Goal: Task Accomplishment & Management: Use online tool/utility

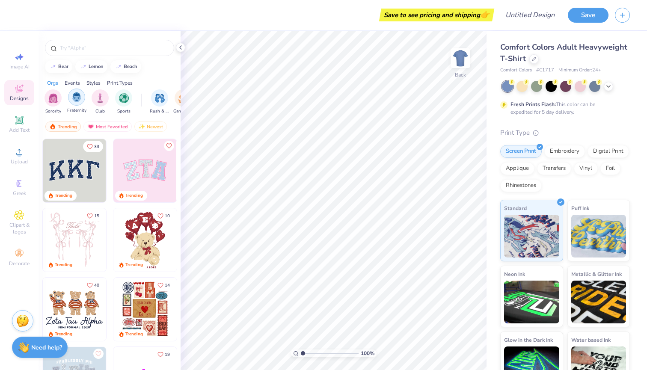
click at [76, 99] on img "filter for Fraternity" at bounding box center [76, 97] width 9 height 10
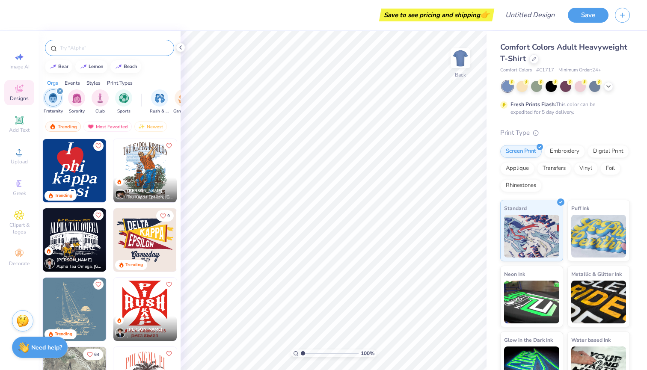
click at [82, 48] on input "text" at bounding box center [114, 48] width 110 height 9
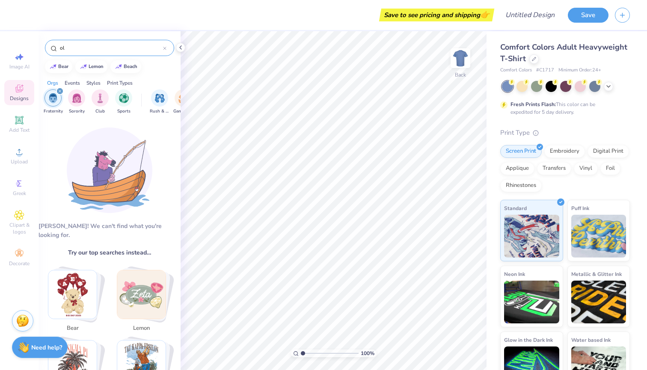
type input "o"
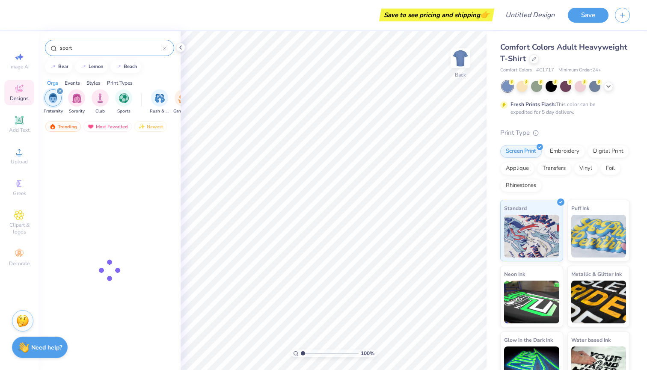
type input "sport"
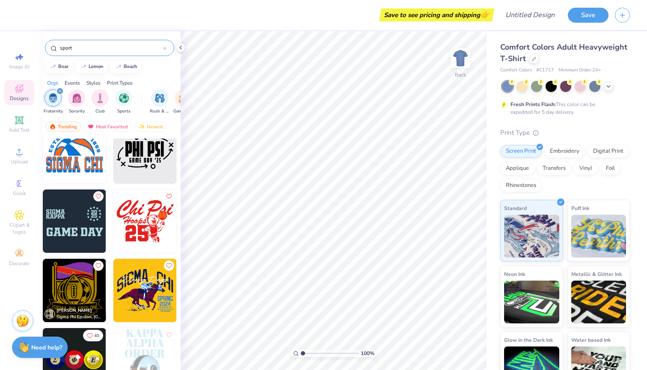
scroll to position [101, 0]
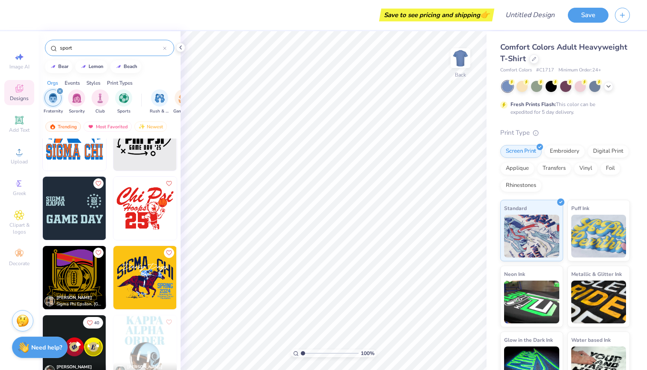
click at [75, 207] on img at bounding box center [74, 208] width 63 height 63
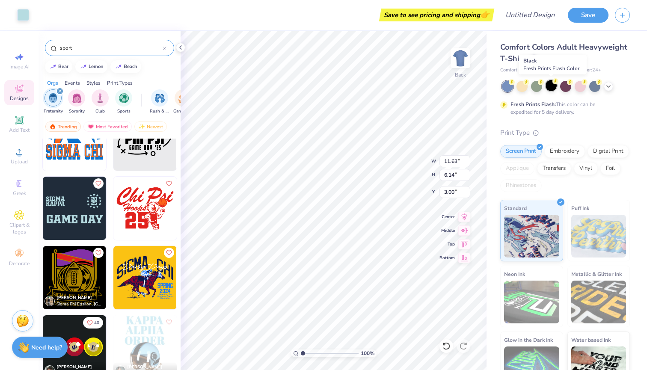
click at [549, 86] on div at bounding box center [551, 85] width 11 height 11
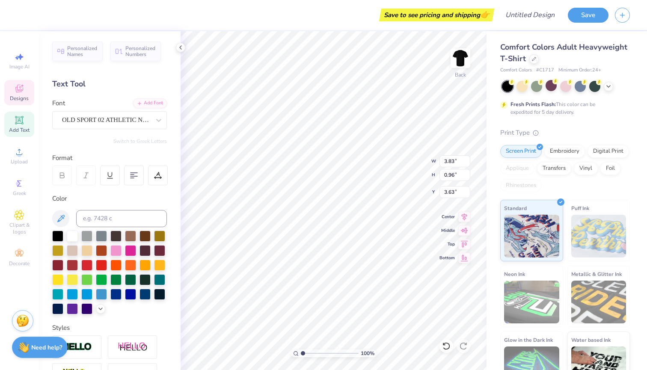
type textarea "S"
type textarea "Rho"
type input "0.91"
type input "4.63"
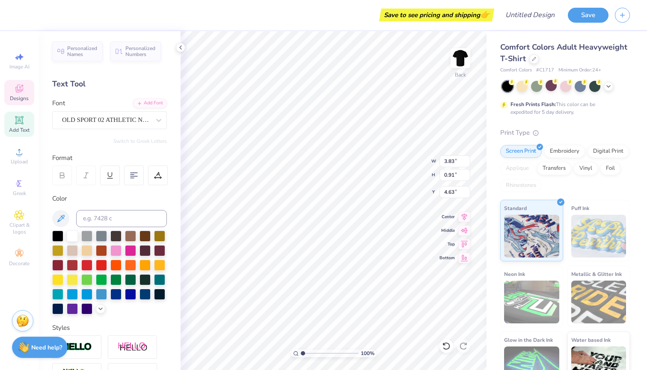
type textarea "K"
type textarea "Lambda"
type input "4.77"
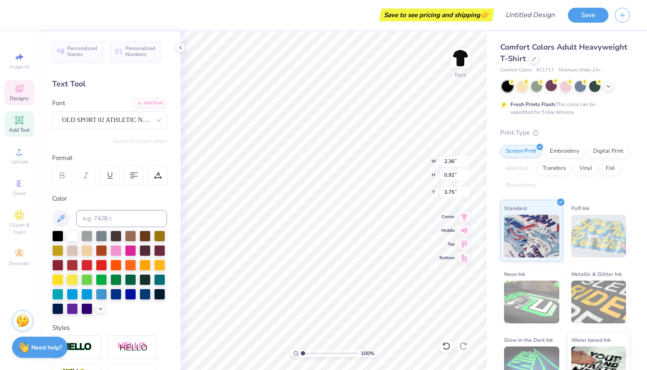
type input "0.87"
type input "4.75"
type input "2.36"
type input "0.92"
type input "3.75"
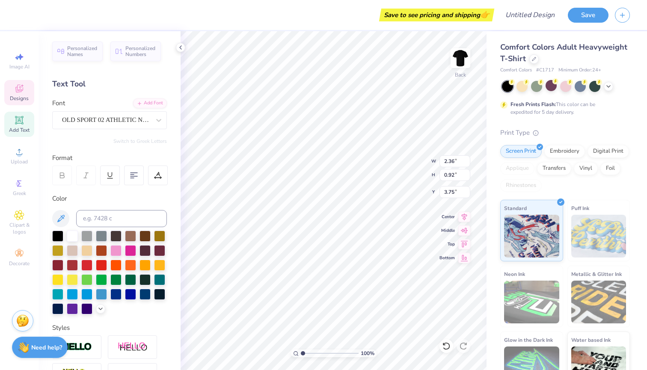
type input "4.77"
type input "0.87"
click at [327, 209] on li "Duplicate" at bounding box center [337, 206] width 67 height 17
type input "5.61"
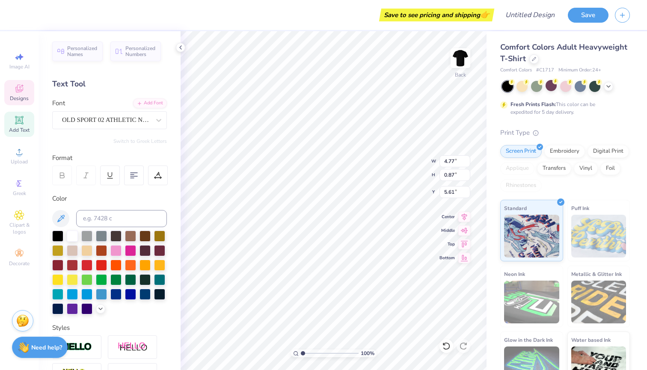
type textarea "L"
type textarea "Chi"
type input "4.77"
type input "0.87"
type input "4.75"
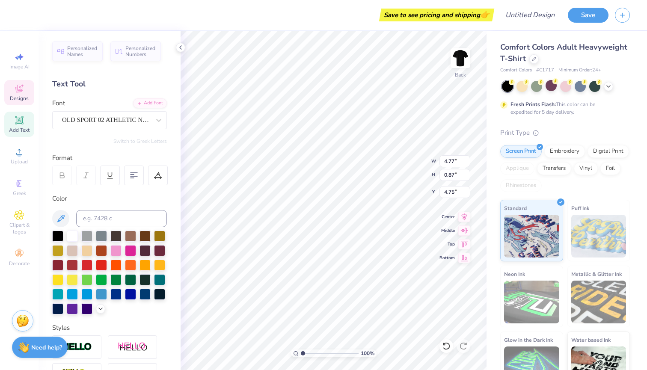
type input "2.36"
type input "0.92"
type input "3.26"
type input "4.77"
type input "0.87"
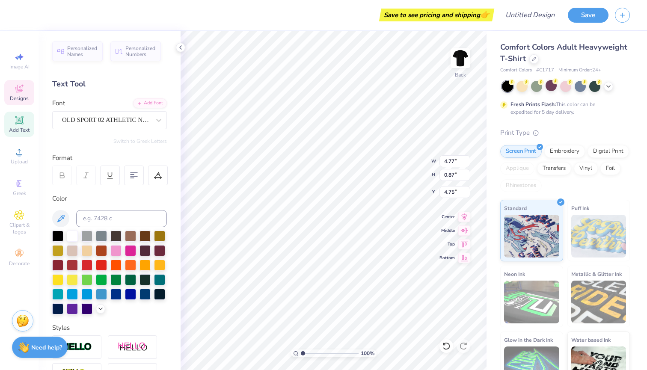
type input "4.18"
type input "1.83"
type input "5.04"
type input "4.77"
type input "4.18"
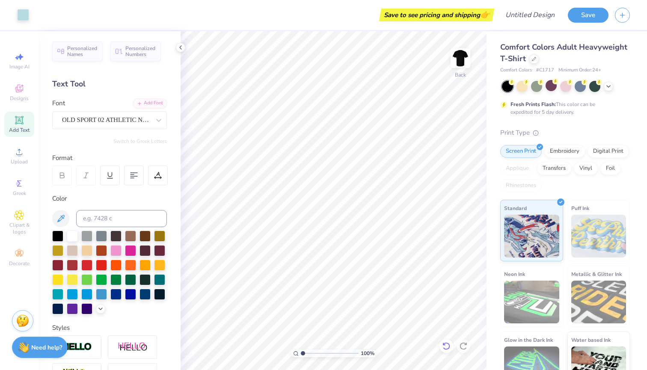
click at [445, 347] on icon at bounding box center [446, 346] width 9 height 9
type textarea "G"
type textarea "greek Games"
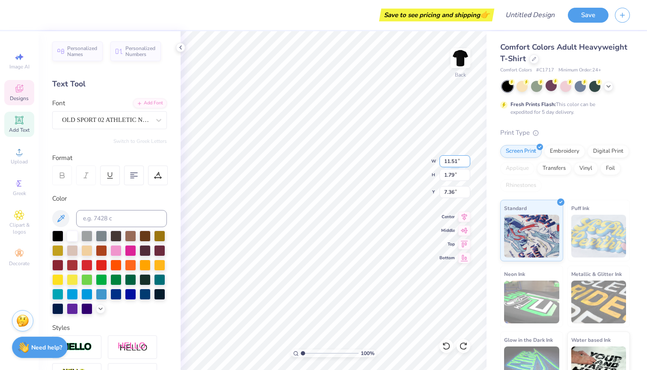
type input "11.5"
click at [467, 163] on input "11.5" at bounding box center [454, 161] width 31 height 12
type input "1.56"
type input "7.65"
click at [467, 163] on input "11.49" at bounding box center [454, 161] width 31 height 12
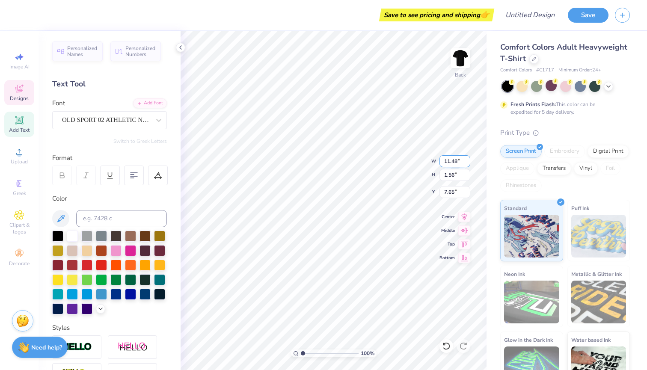
click at [467, 163] on input "11.48" at bounding box center [454, 161] width 31 height 12
click at [467, 163] on input "11.47" at bounding box center [454, 161] width 31 height 12
click at [467, 163] on input "11.46" at bounding box center [454, 161] width 31 height 12
click at [467, 163] on input "11.45" at bounding box center [454, 161] width 31 height 12
click at [467, 163] on input "11.44" at bounding box center [454, 161] width 31 height 12
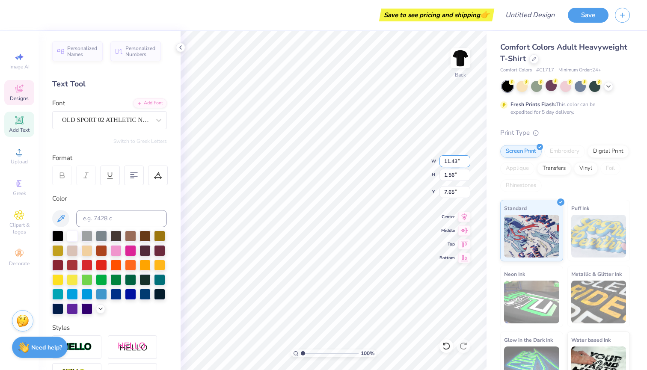
click at [467, 163] on input "11.43" at bounding box center [454, 161] width 31 height 12
click at [467, 163] on input "11.42" at bounding box center [454, 161] width 31 height 12
click at [467, 163] on input "11.41" at bounding box center [454, 161] width 31 height 12
click at [467, 163] on input "11.4" at bounding box center [454, 161] width 31 height 12
click at [467, 163] on input "11.39" at bounding box center [454, 161] width 31 height 12
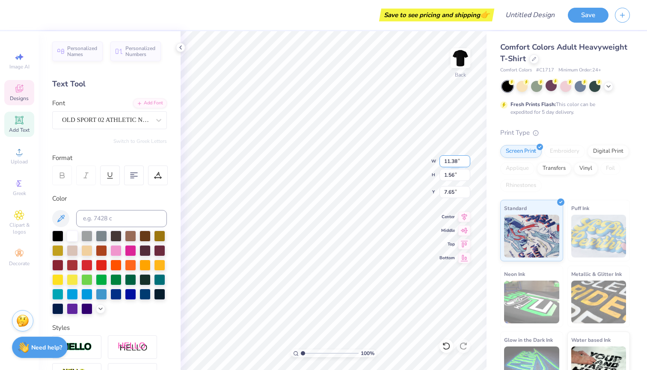
click at [467, 163] on input "11.38" at bounding box center [454, 161] width 31 height 12
click at [467, 163] on input "11.37" at bounding box center [454, 161] width 31 height 12
click at [467, 163] on input "11.36" at bounding box center [454, 161] width 31 height 12
click at [467, 163] on input "11.35" at bounding box center [454, 161] width 31 height 12
click at [467, 163] on input "11.34" at bounding box center [454, 161] width 31 height 12
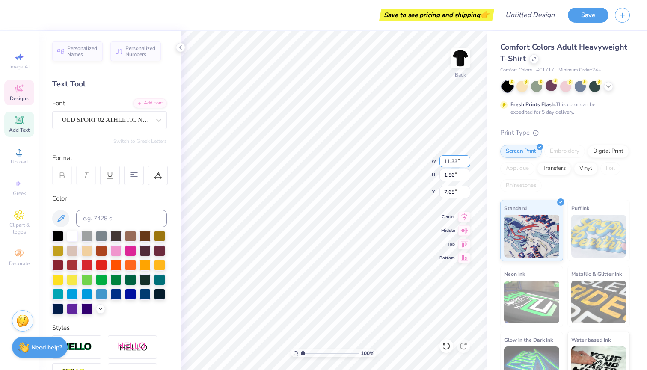
click at [467, 163] on input "11.33" at bounding box center [454, 161] width 31 height 12
click at [467, 163] on input "11.32" at bounding box center [454, 161] width 31 height 12
click at [467, 163] on input "11.31" at bounding box center [454, 161] width 31 height 12
click at [467, 163] on input "11.3" at bounding box center [454, 161] width 31 height 12
click at [467, 163] on input "11.29" at bounding box center [454, 161] width 31 height 12
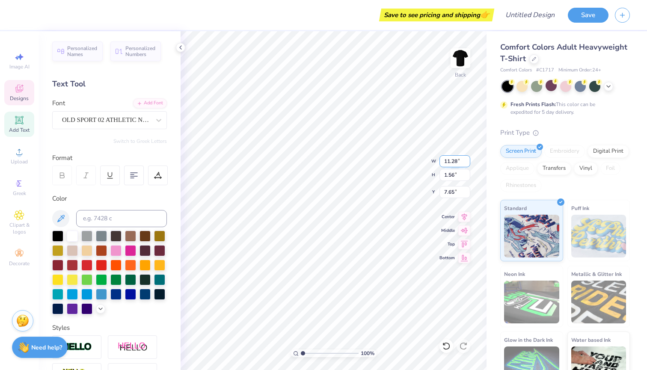
click at [467, 163] on input "11.28" at bounding box center [454, 161] width 31 height 12
click at [467, 163] on input "11.27" at bounding box center [454, 161] width 31 height 12
click at [467, 163] on input "11.26" at bounding box center [454, 161] width 31 height 12
click at [467, 163] on input "11.25" at bounding box center [454, 161] width 31 height 12
click at [467, 163] on input "11.24" at bounding box center [454, 161] width 31 height 12
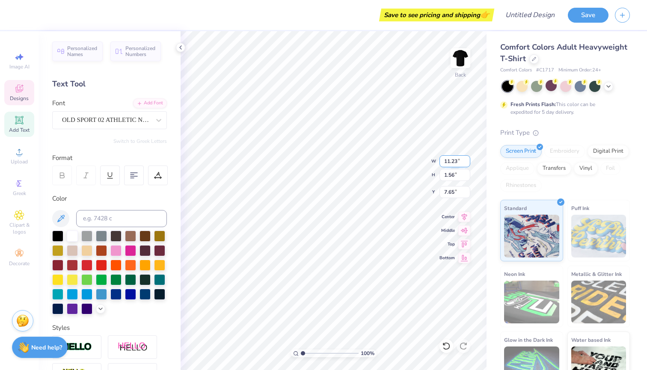
click at [467, 163] on input "11.23" at bounding box center [454, 161] width 31 height 12
click at [467, 163] on input "11.22" at bounding box center [454, 161] width 31 height 12
click at [467, 163] on input "11.21" at bounding box center [454, 161] width 31 height 12
click at [467, 163] on input "11.2" at bounding box center [454, 161] width 31 height 12
click at [467, 163] on input "11.19" at bounding box center [454, 161] width 31 height 12
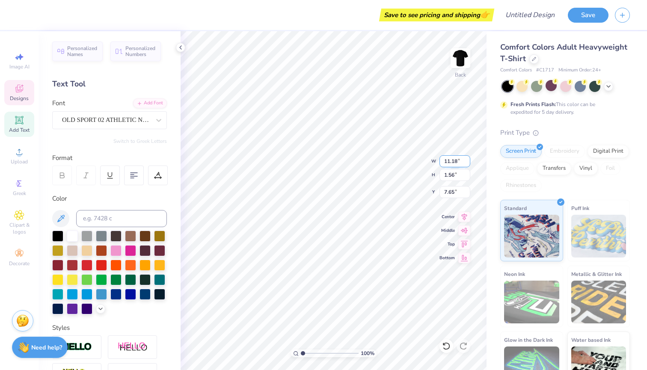
click at [467, 163] on input "11.18" at bounding box center [454, 161] width 31 height 12
click at [467, 163] on input "11.17" at bounding box center [454, 161] width 31 height 12
click at [467, 163] on input "11.16" at bounding box center [454, 161] width 31 height 12
click at [467, 163] on input "11.15" at bounding box center [454, 161] width 31 height 12
click at [467, 163] on input "11.14" at bounding box center [454, 161] width 31 height 12
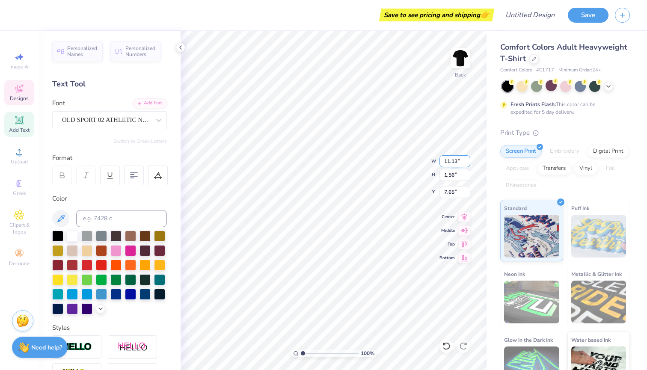
click at [467, 163] on input "11.13" at bounding box center [454, 161] width 31 height 12
click at [467, 163] on input "11.12" at bounding box center [454, 161] width 31 height 12
click at [467, 163] on input "11.11" at bounding box center [454, 161] width 31 height 12
click at [467, 163] on input "11.1" at bounding box center [454, 161] width 31 height 12
click at [467, 163] on input "11.09" at bounding box center [454, 161] width 31 height 12
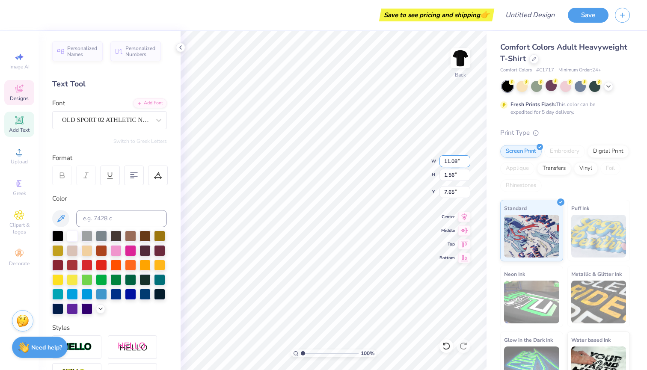
click at [467, 163] on input "11.08" at bounding box center [454, 161] width 31 height 12
click at [467, 163] on input "11.07" at bounding box center [454, 161] width 31 height 12
click at [467, 163] on input "11.06" at bounding box center [454, 161] width 31 height 12
click at [467, 163] on input "11.05" at bounding box center [454, 161] width 31 height 12
click at [467, 163] on input "11.04" at bounding box center [454, 161] width 31 height 12
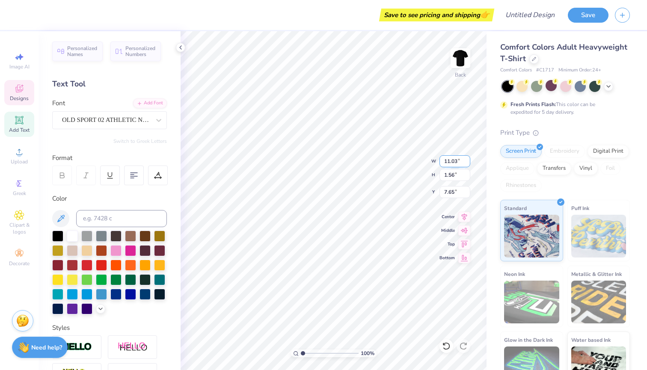
click at [467, 163] on input "11.03" at bounding box center [454, 161] width 31 height 12
click at [467, 163] on input "11.02" at bounding box center [454, 161] width 31 height 12
click at [467, 163] on input "11.01" at bounding box center [454, 161] width 31 height 12
click at [467, 163] on input "11" at bounding box center [454, 161] width 31 height 12
click at [467, 163] on input "10.99" at bounding box center [454, 161] width 31 height 12
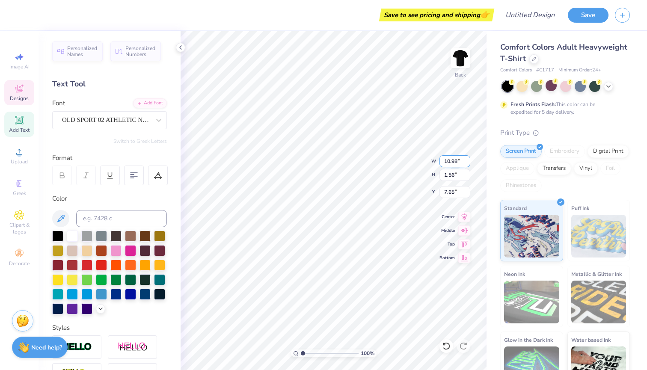
click at [467, 163] on input "10.98" at bounding box center [454, 161] width 31 height 12
click at [467, 163] on input "10.97" at bounding box center [454, 161] width 31 height 12
click at [467, 163] on input "10.96" at bounding box center [454, 161] width 31 height 12
click at [467, 163] on input "10.95" at bounding box center [454, 161] width 31 height 12
click at [467, 163] on input "10.94" at bounding box center [454, 161] width 31 height 12
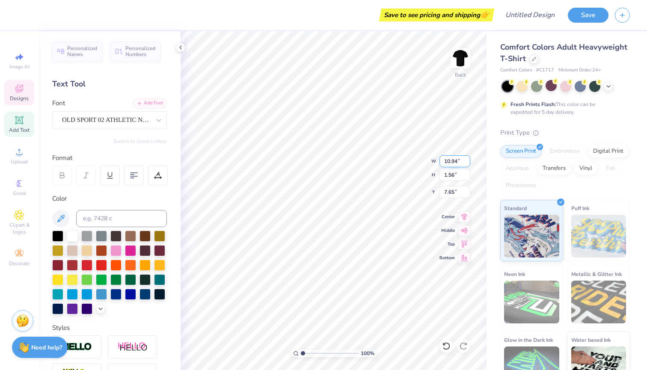
type input "10.93"
click at [467, 163] on input "10.93" at bounding box center [454, 161] width 31 height 12
type input "1.21"
type input "7.82"
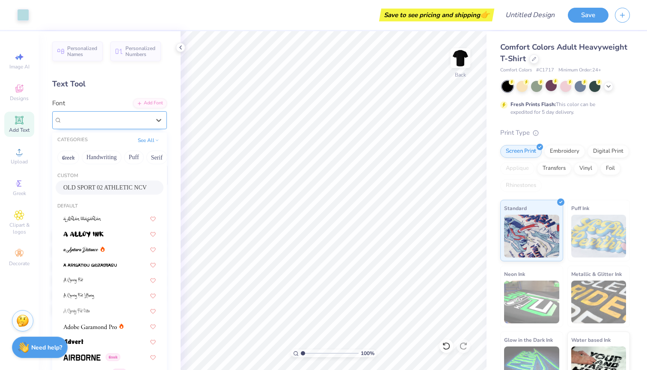
click at [145, 117] on span "OLD SPORT 02 ATHLETIC NCV" at bounding box center [106, 120] width 88 height 10
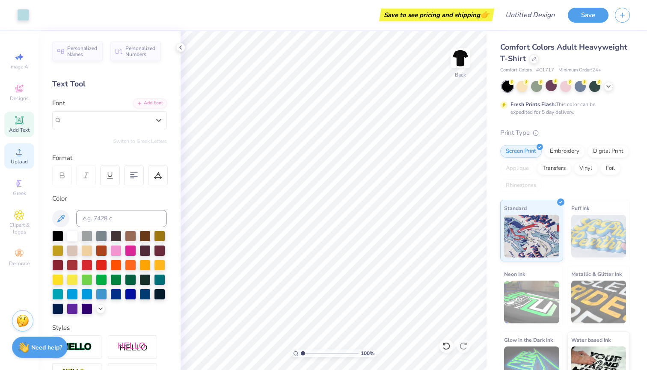
click at [15, 147] on icon at bounding box center [19, 152] width 10 height 10
click at [21, 186] on icon at bounding box center [19, 183] width 10 height 10
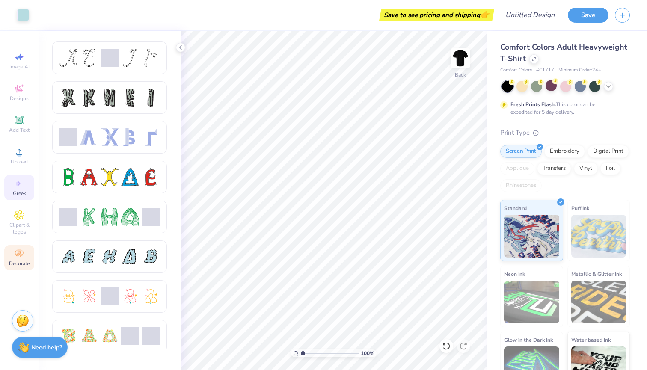
click at [15, 249] on icon at bounding box center [19, 254] width 10 height 10
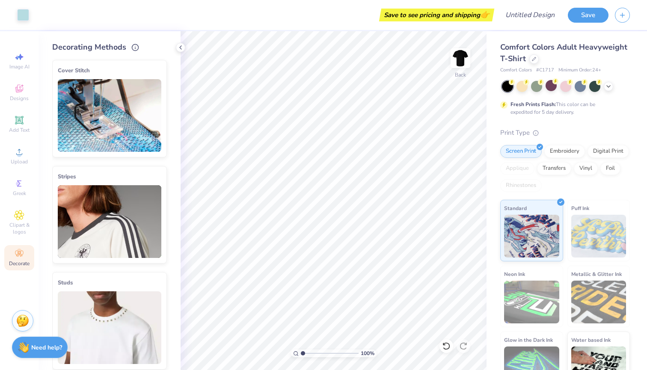
click at [157, 182] on div "Stripes" at bounding box center [109, 215] width 115 height 98
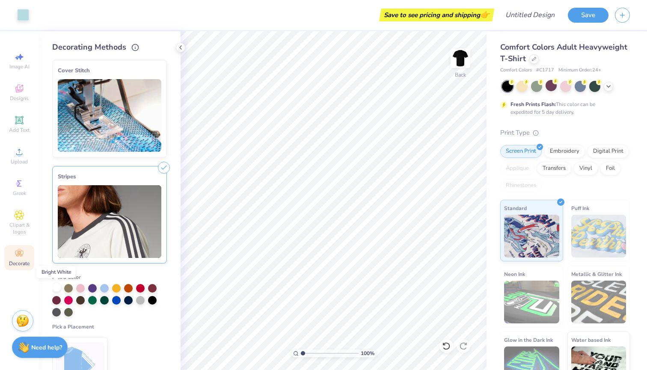
click at [54, 285] on div at bounding box center [56, 287] width 9 height 9
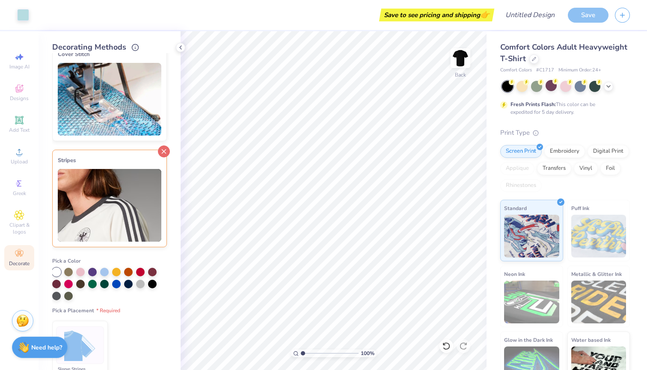
click at [164, 148] on icon at bounding box center [164, 151] width 12 height 12
click at [54, 270] on div at bounding box center [56, 271] width 9 height 9
click at [147, 160] on div "Stripes" at bounding box center [110, 160] width 104 height 10
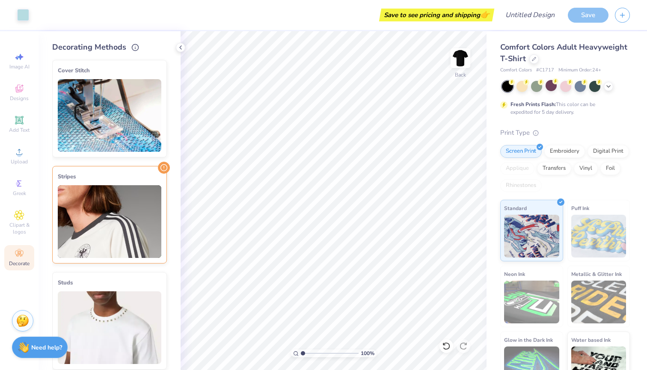
scroll to position [0, 0]
click at [125, 179] on div "Stripes" at bounding box center [110, 177] width 104 height 10
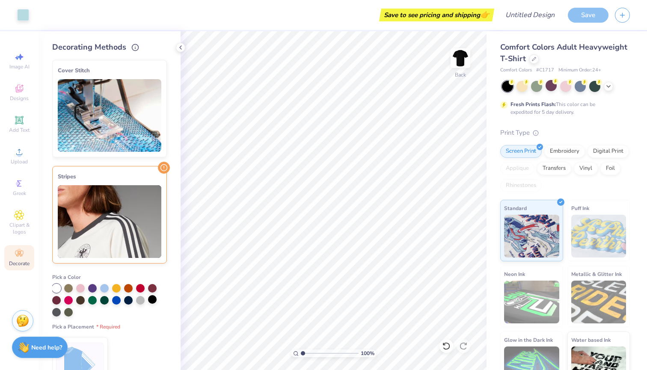
click at [152, 300] on div at bounding box center [152, 299] width 9 height 9
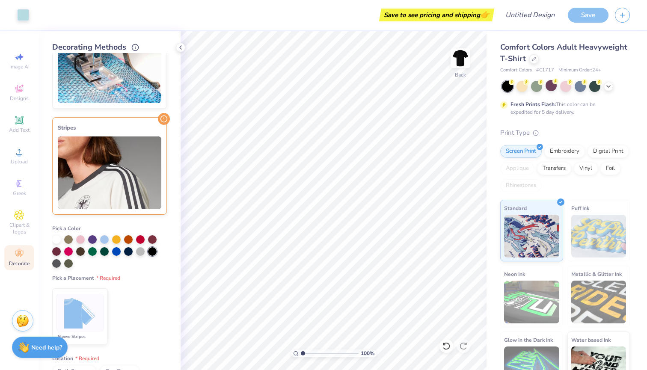
scroll to position [47, 0]
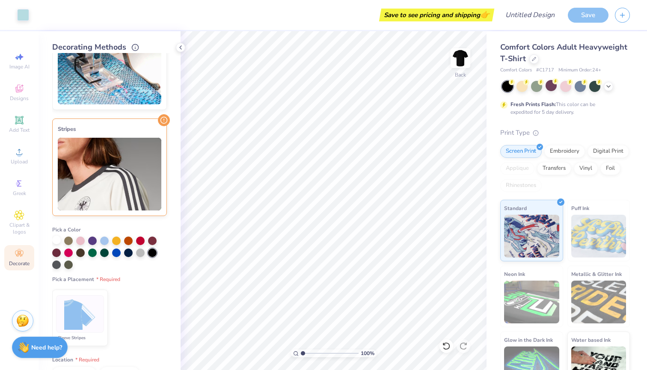
click at [56, 240] on div at bounding box center [56, 240] width 9 height 9
click at [87, 310] on img at bounding box center [80, 314] width 32 height 32
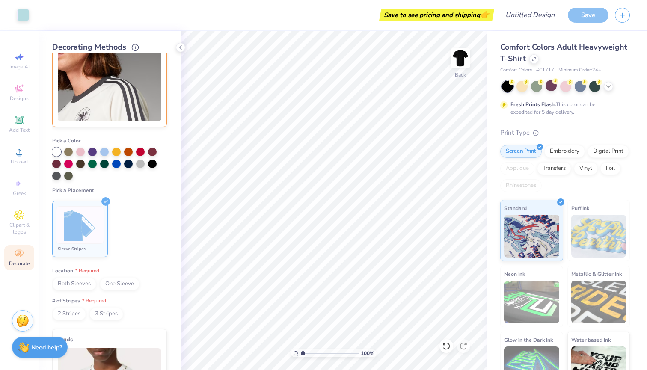
scroll to position [161, 0]
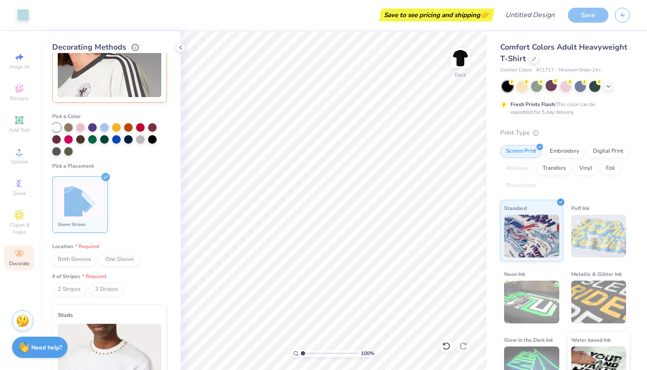
click at [69, 258] on span "Both Sleeves" at bounding box center [74, 259] width 44 height 13
click at [102, 292] on span "3 Stripes" at bounding box center [106, 289] width 34 height 13
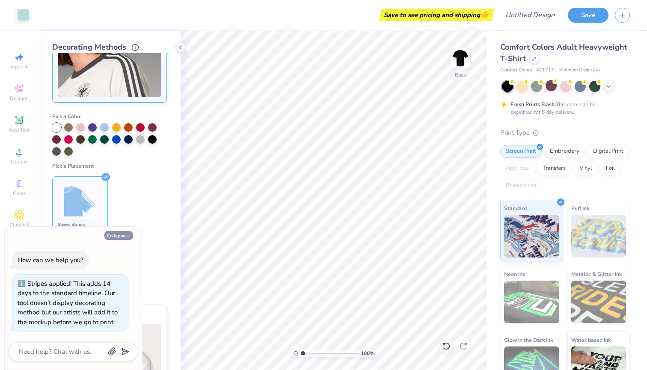
click at [125, 233] on button "Collapse" at bounding box center [118, 235] width 29 height 9
type textarea "x"
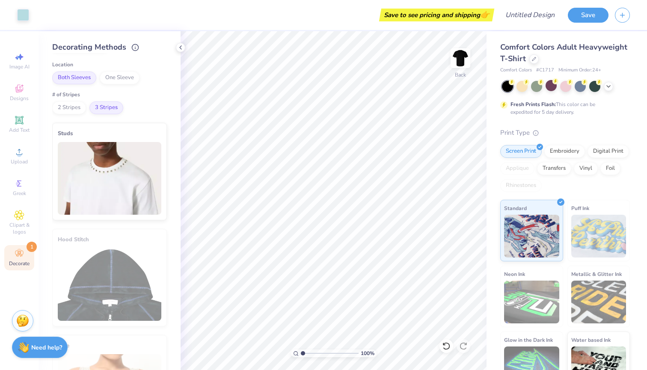
scroll to position [345, 0]
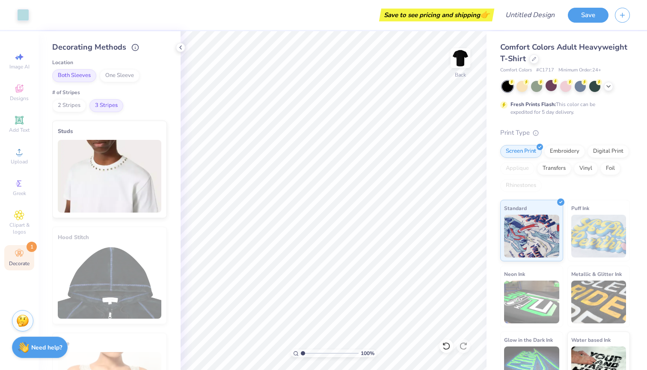
click at [140, 177] on img at bounding box center [110, 176] width 104 height 73
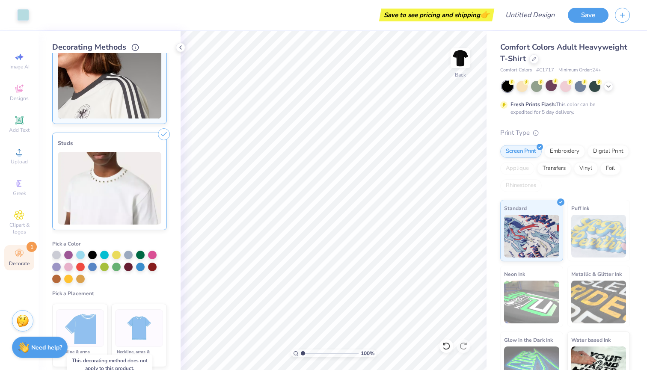
scroll to position [139, 0]
click at [164, 134] on icon at bounding box center [164, 135] width 12 height 12
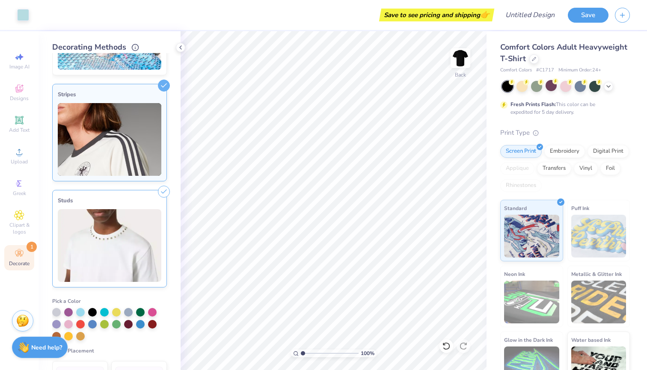
scroll to position [82, 0]
click at [163, 192] on line at bounding box center [164, 192] width 4 height 4
click at [153, 114] on img at bounding box center [110, 140] width 104 height 73
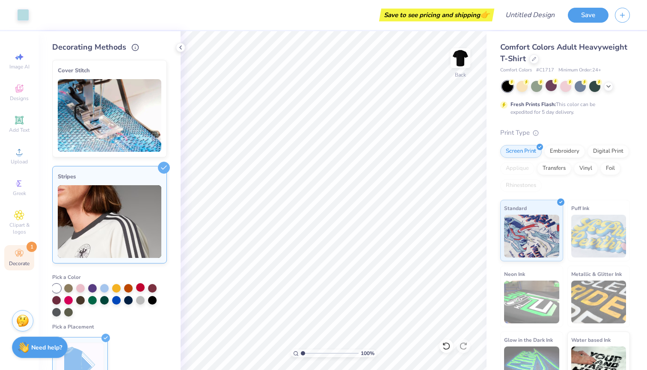
scroll to position [0, 0]
type input "1.04"
type textarea "x"
type input "1.34"
type textarea "x"
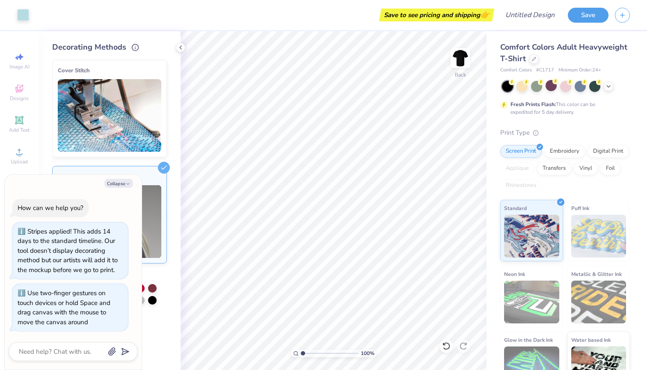
type input "1"
click at [302, 353] on input "range" at bounding box center [330, 354] width 58 height 8
click at [461, 75] on div "Back" at bounding box center [461, 63] width 20 height 30
click at [463, 72] on img at bounding box center [460, 58] width 34 height 34
click at [165, 342] on ul "Sleeve Stripes" at bounding box center [109, 365] width 115 height 63
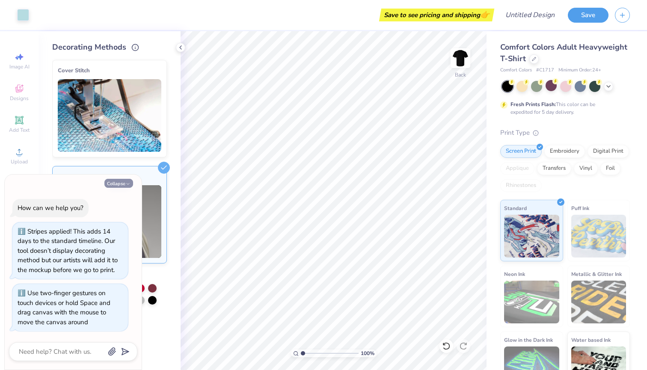
click at [121, 185] on button "Collapse" at bounding box center [118, 183] width 29 height 9
type textarea "x"
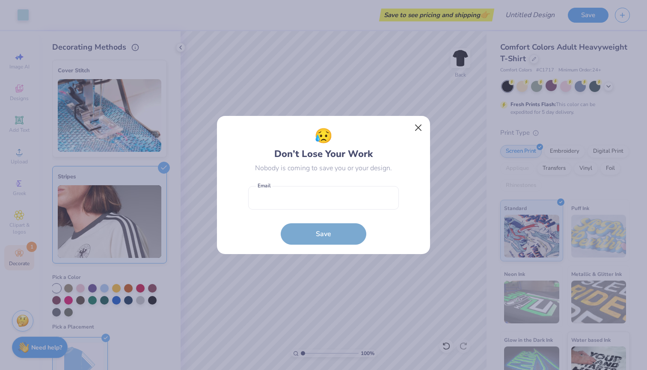
click at [415, 127] on button "Close" at bounding box center [418, 128] width 16 height 16
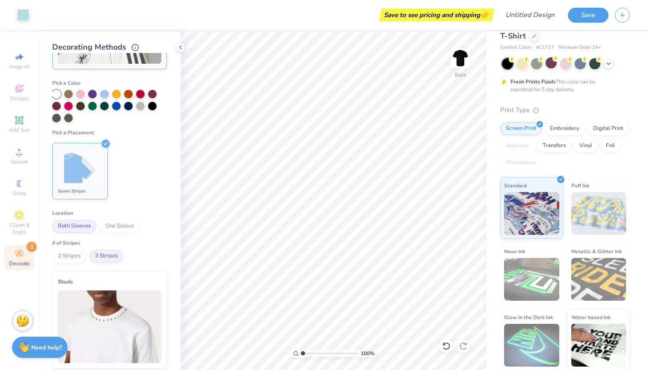
scroll to position [197, 0]
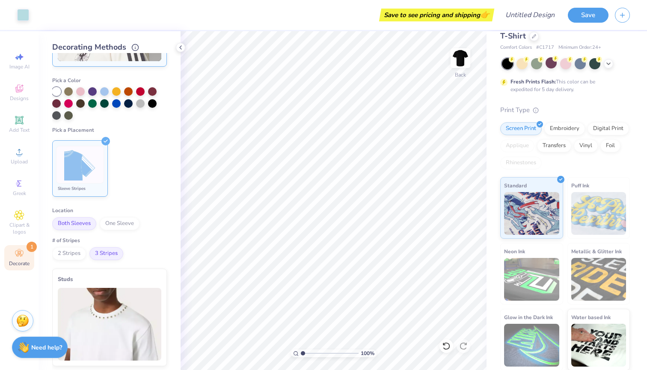
click at [117, 224] on span "One Sleeve" at bounding box center [120, 223] width 40 height 13
click at [84, 226] on span "Both Sleeves" at bounding box center [74, 223] width 44 height 13
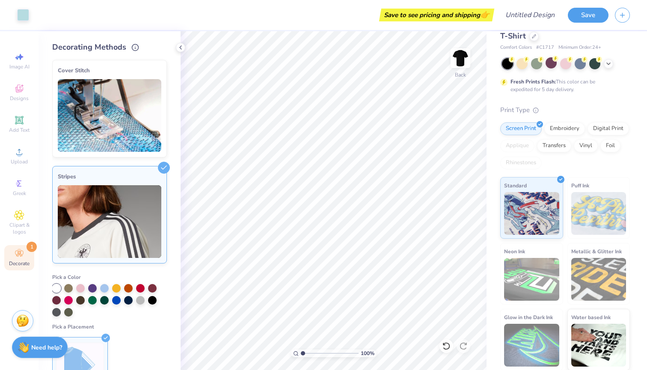
scroll to position [0, 0]
click at [181, 48] on icon at bounding box center [180, 47] width 7 height 7
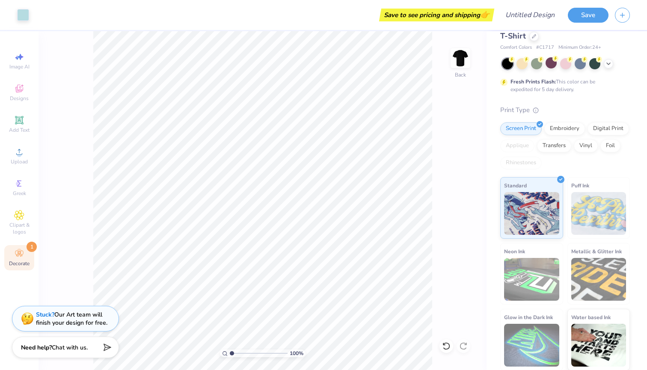
click at [22, 251] on icon at bounding box center [19, 254] width 10 height 10
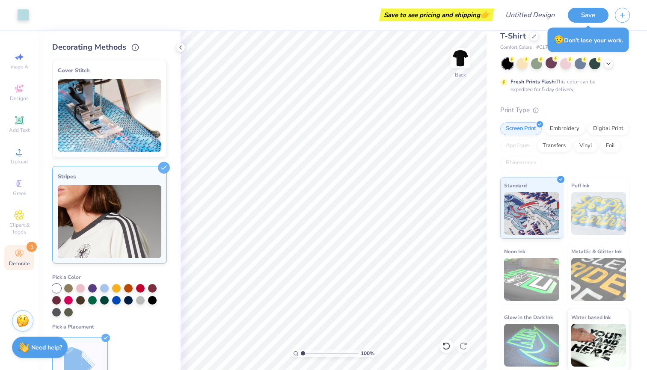
click at [31, 246] on span "1" at bounding box center [32, 247] width 10 height 10
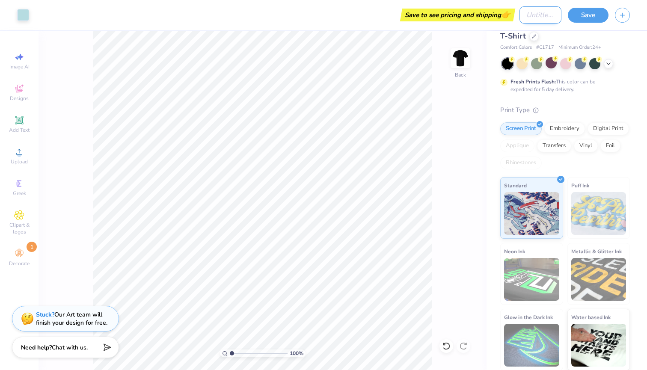
click at [526, 14] on input "Design Title" at bounding box center [540, 14] width 42 height 17
type input "Greek Games 25 Rho Lambda Chi"
click at [591, 15] on button "Save" at bounding box center [588, 13] width 41 height 15
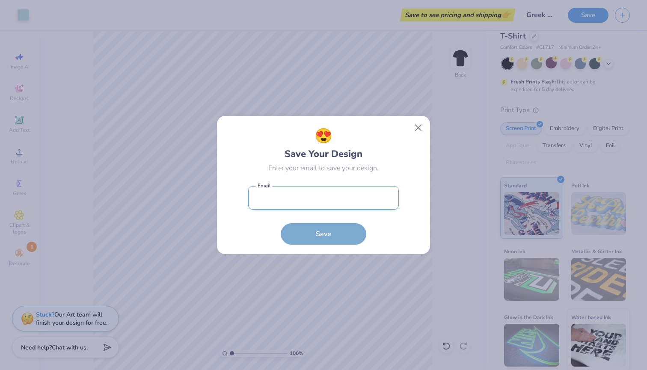
click at [344, 197] on input "email" at bounding box center [323, 198] width 151 height 24
type input "co"
type input "[EMAIL_ADDRESS][DOMAIN_NAME]"
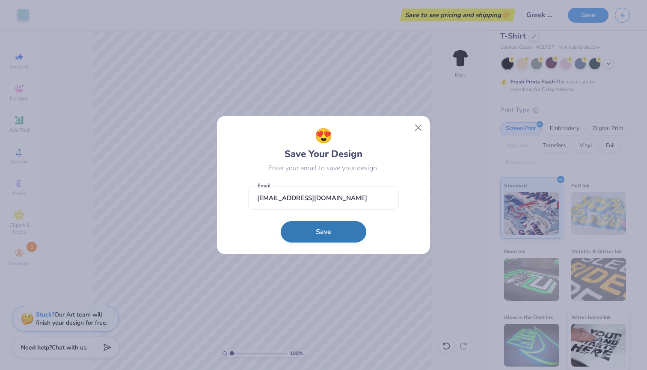
click at [336, 231] on button "Save" at bounding box center [324, 231] width 86 height 21
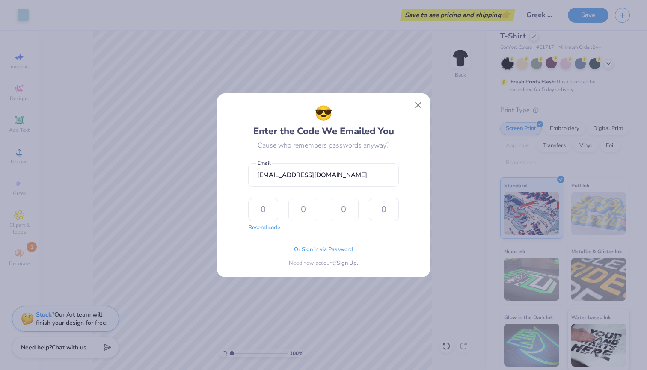
click at [405, 252] on div "😎 Enter the Code We Emailed You Cause who remembers passwords anyway? [EMAIL_AD…" at bounding box center [324, 185] width 194 height 165
click at [266, 228] on button "Resend code" at bounding box center [264, 227] width 32 height 9
click at [272, 213] on input "text" at bounding box center [263, 209] width 30 height 23
type input "5"
type input "4"
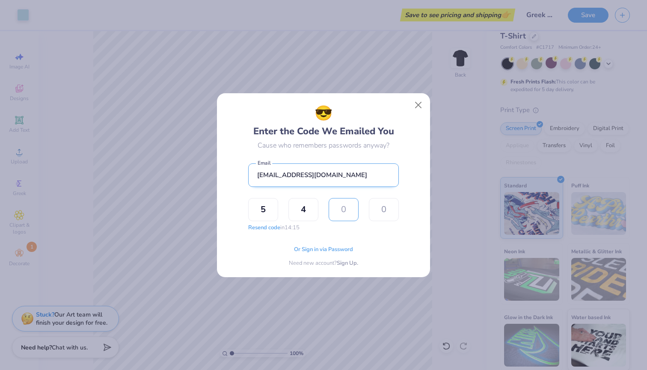
type input "7"
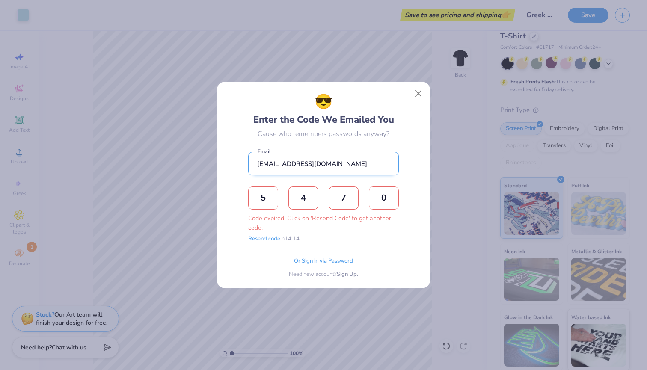
type input "0"
type input "8"
type input "5"
type input "3"
type input "9"
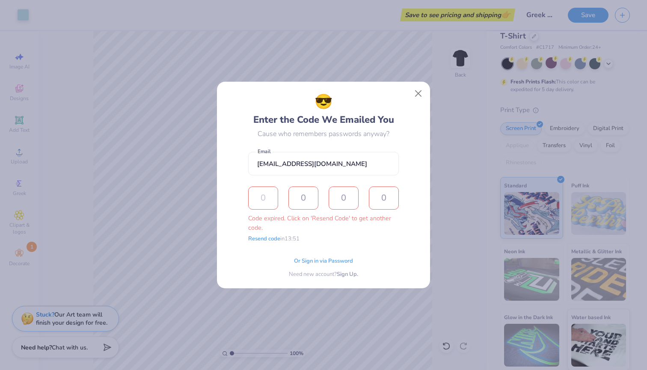
type input "5"
type input "4"
type input "7"
type input "0"
click at [337, 259] on span "Or Sign in via Password" at bounding box center [323, 260] width 59 height 9
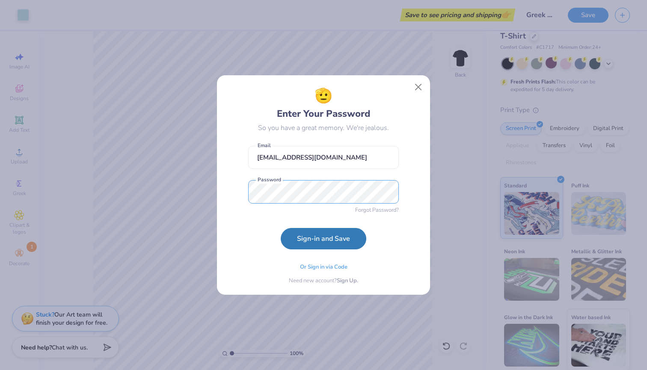
click at [323, 239] on button "Sign-in and Save" at bounding box center [324, 238] width 86 height 21
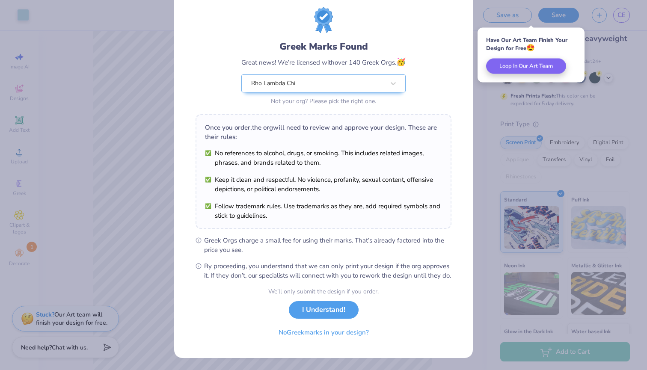
scroll to position [27, 0]
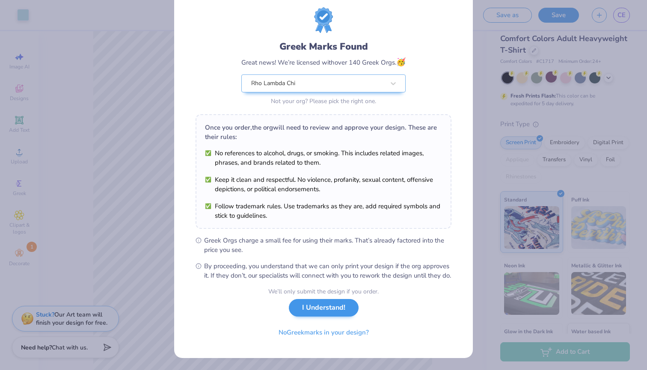
click at [335, 317] on button "I Understand!" at bounding box center [324, 308] width 70 height 18
